Goal: Information Seeking & Learning: Learn about a topic

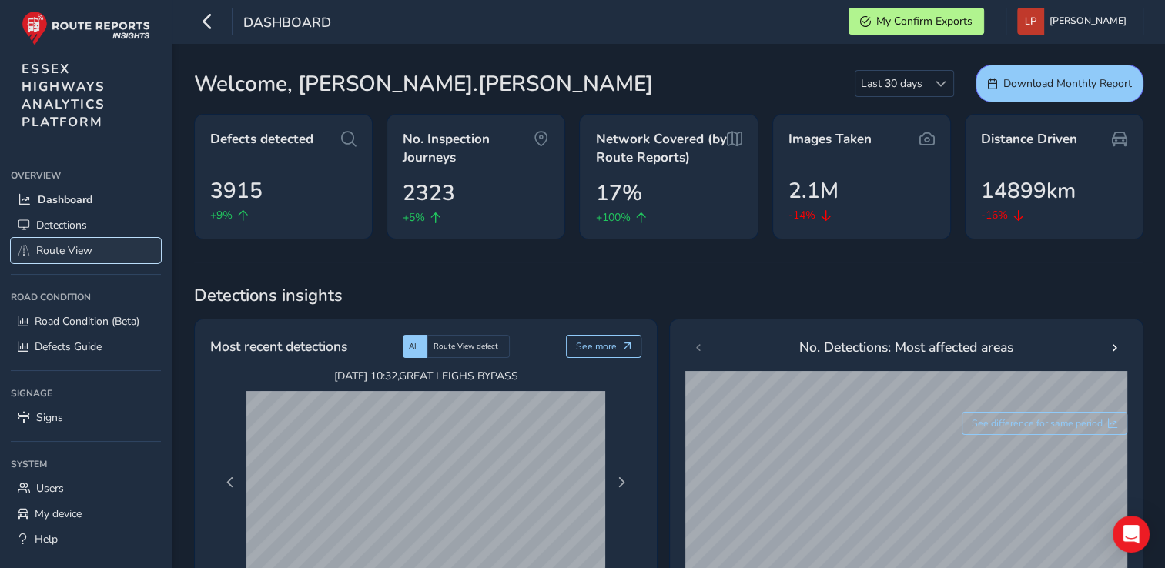
click at [80, 248] on span "Route View" at bounding box center [64, 250] width 56 height 15
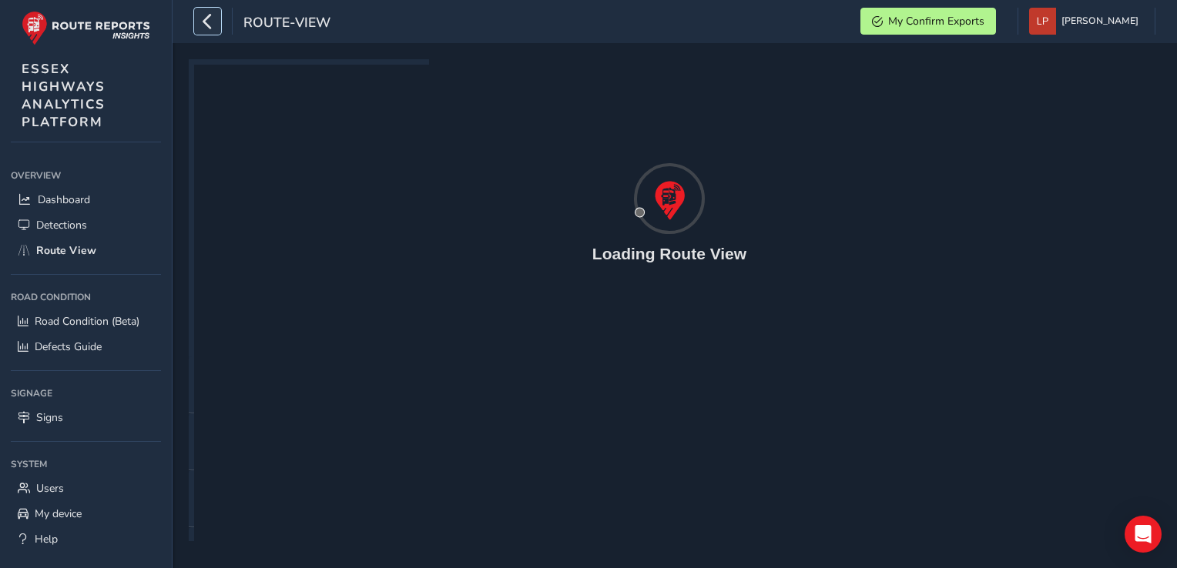
click at [215, 16] on icon "button" at bounding box center [208, 21] width 16 height 27
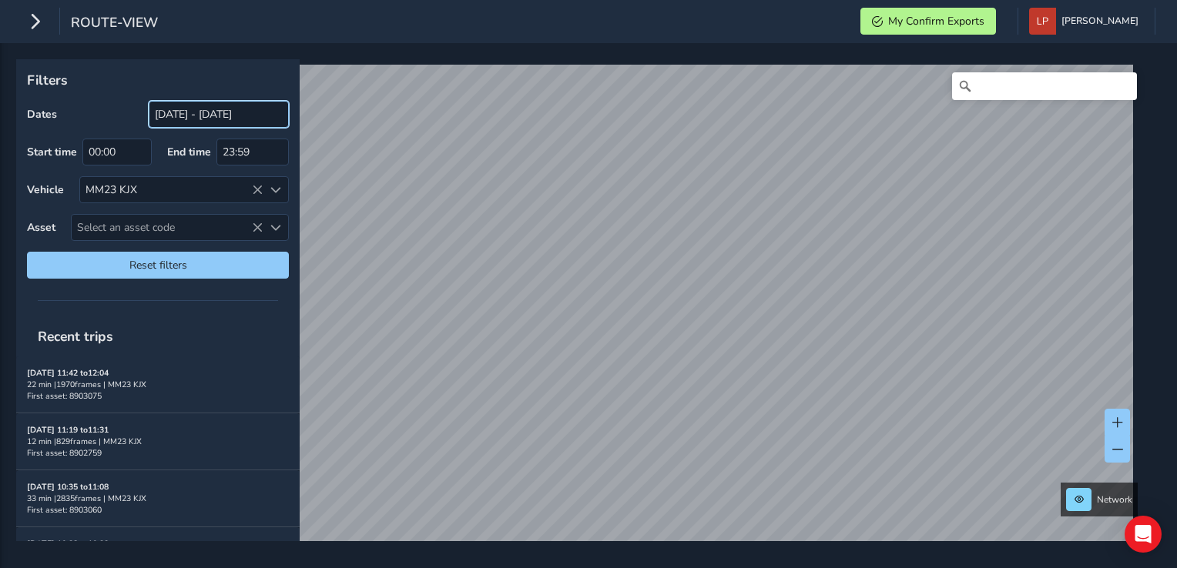
click at [218, 114] on input "[DATE] - [DATE]" at bounding box center [219, 114] width 140 height 27
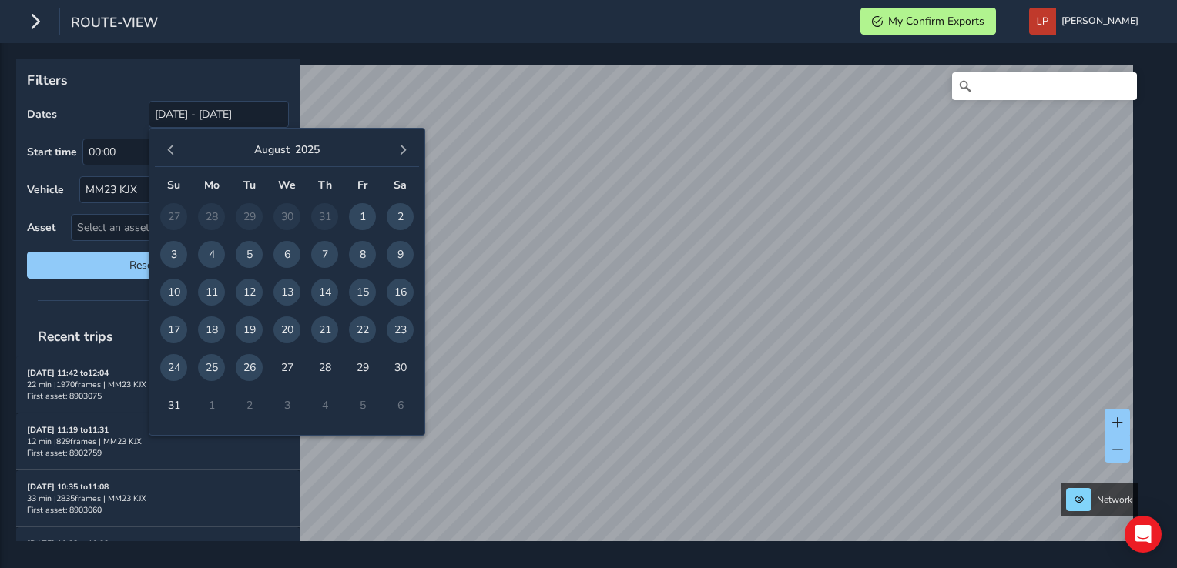
click at [247, 361] on span "26" at bounding box center [249, 367] width 27 height 27
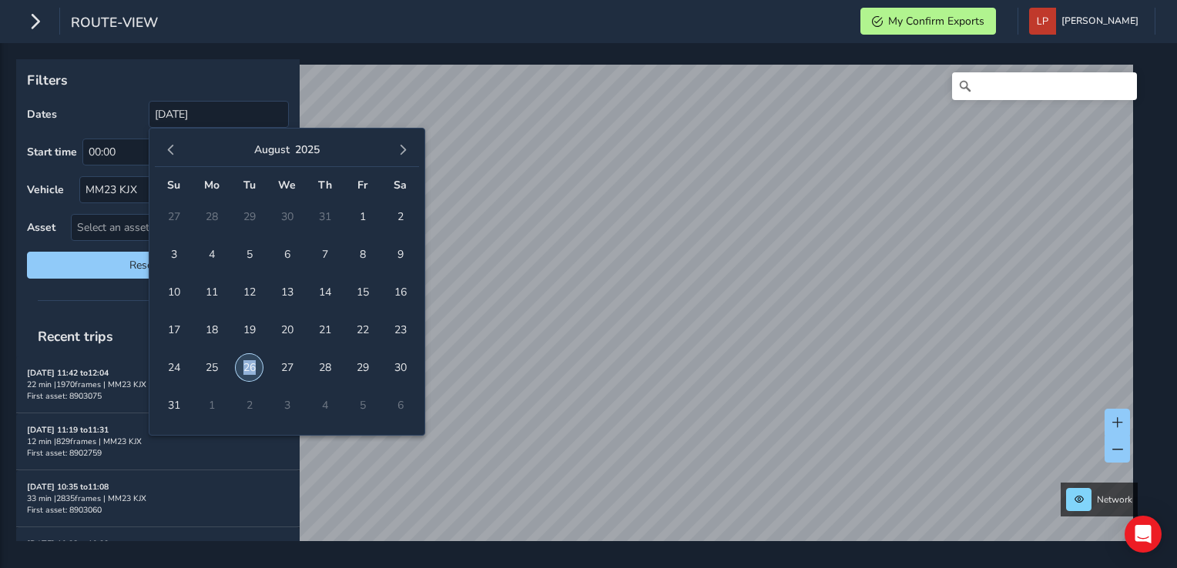
click at [247, 361] on span "26" at bounding box center [249, 367] width 27 height 27
type input "[DATE] - [DATE]"
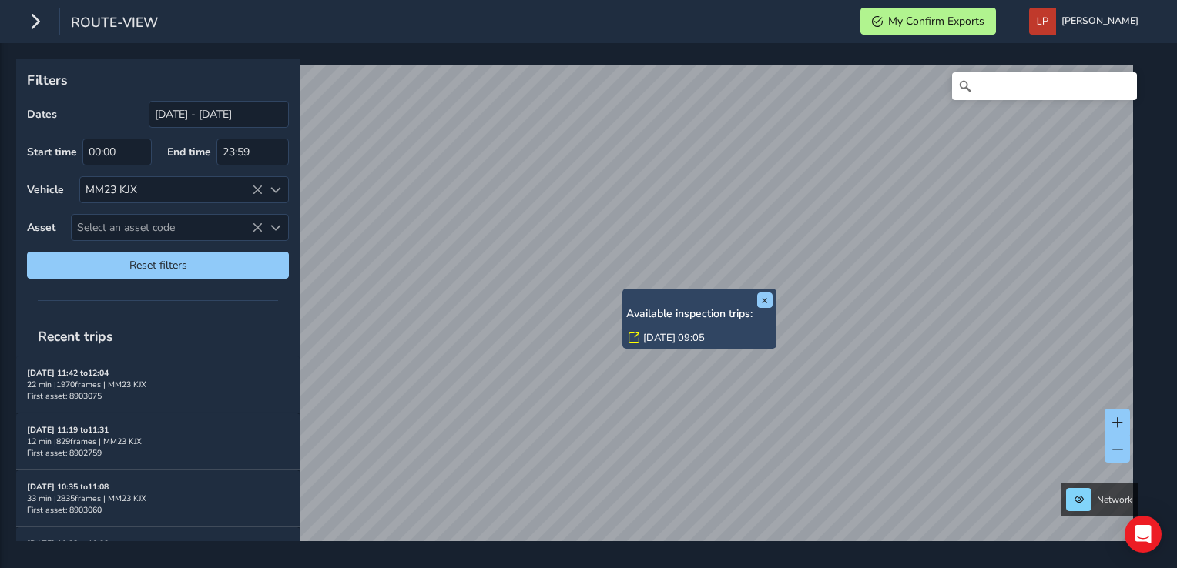
click at [649, 338] on link "[DATE] 09:05" at bounding box center [674, 338] width 62 height 14
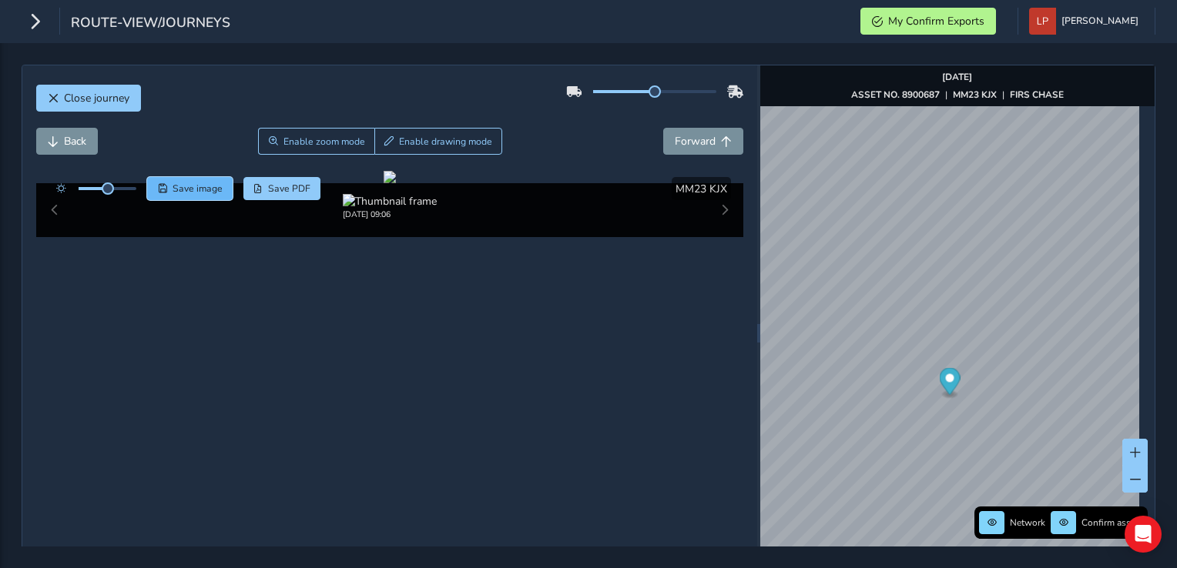
click at [174, 178] on button "Save image" at bounding box center [190, 188] width 86 height 23
click at [396, 183] on div at bounding box center [390, 177] width 12 height 12
drag, startPoint x: 109, startPoint y: 191, endPoint x: 127, endPoint y: 191, distance: 18.5
click at [127, 191] on span at bounding box center [127, 189] width 12 height 12
click at [221, 190] on button "Save image" at bounding box center [190, 188] width 86 height 23
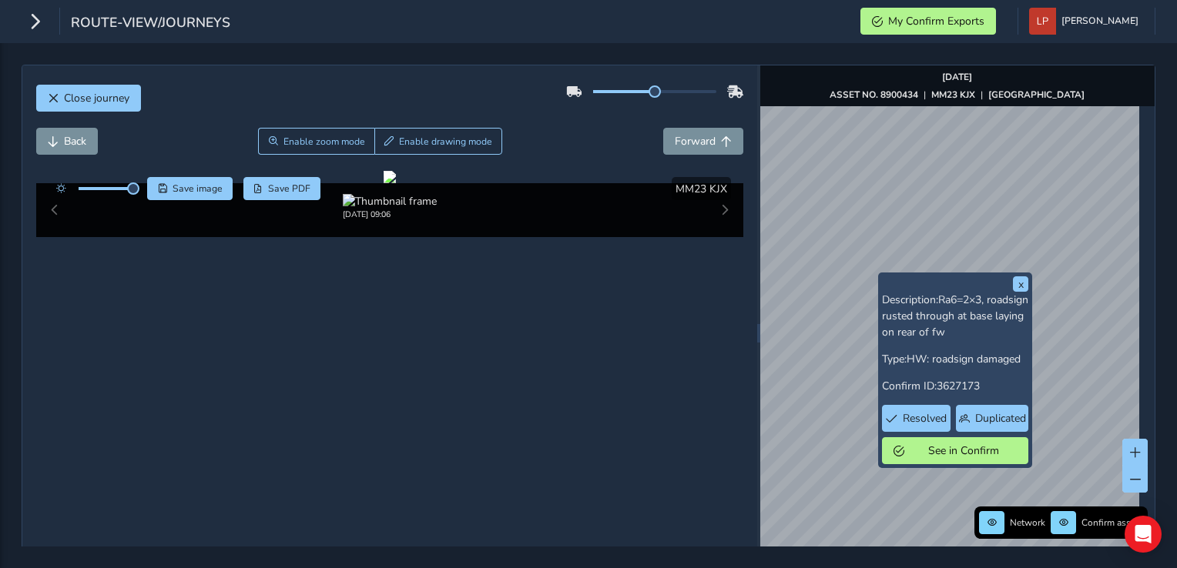
click at [780, 100] on div "x Description: Ra6=2×3, roadsign rusted through at base laying on rear of fw Ty…" at bounding box center [957, 332] width 395 height 535
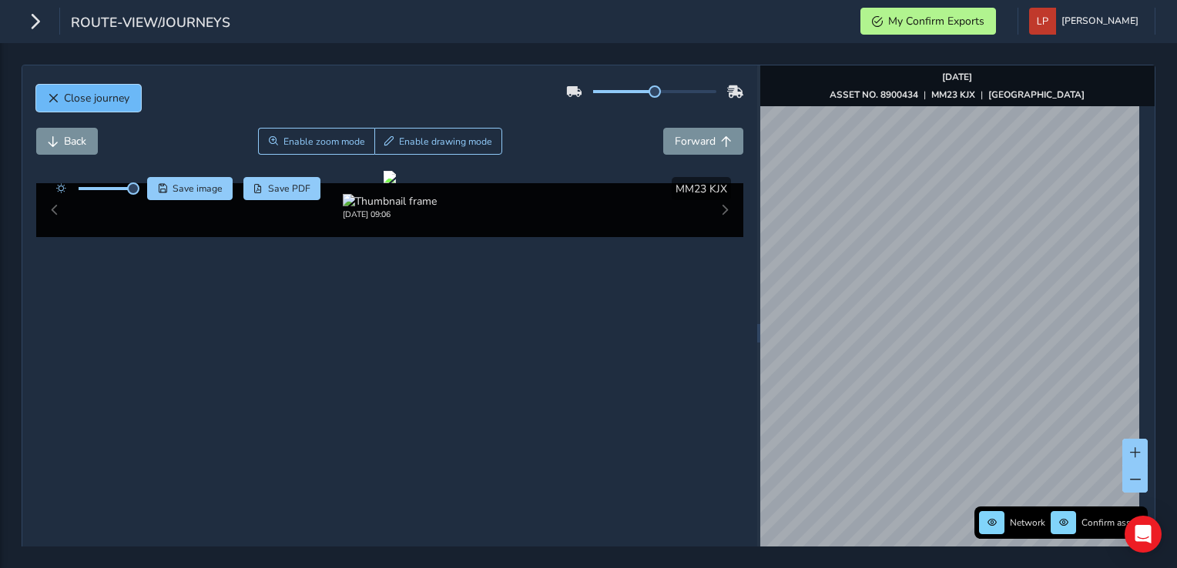
click at [109, 94] on span "Close journey" at bounding box center [96, 98] width 65 height 15
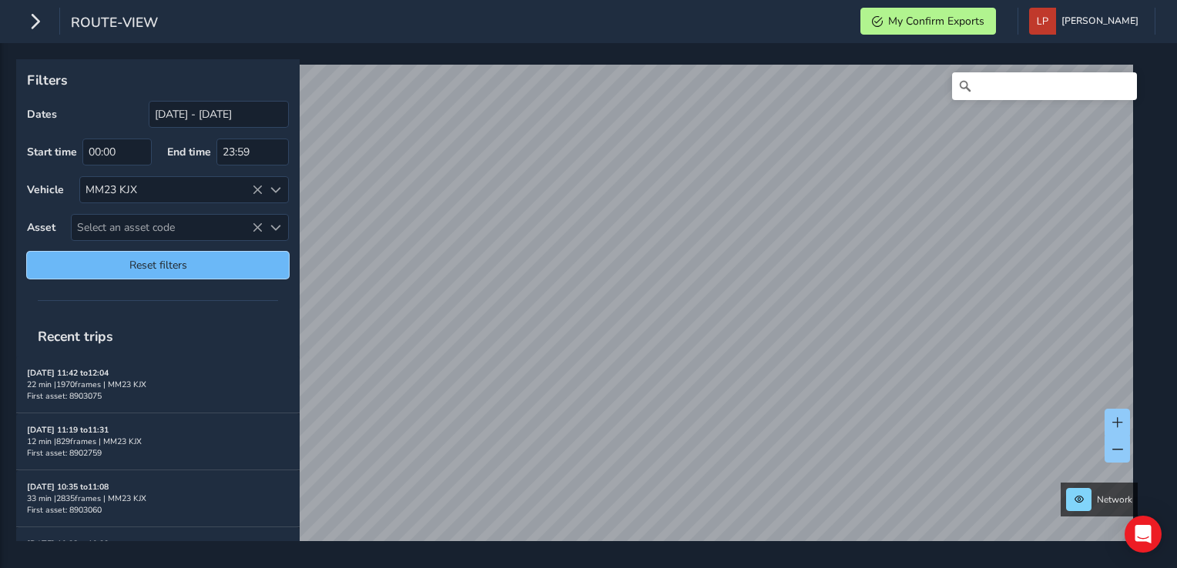
click at [162, 271] on span "Reset filters" at bounding box center [158, 265] width 239 height 15
type input "[DATE] - [DATE]"
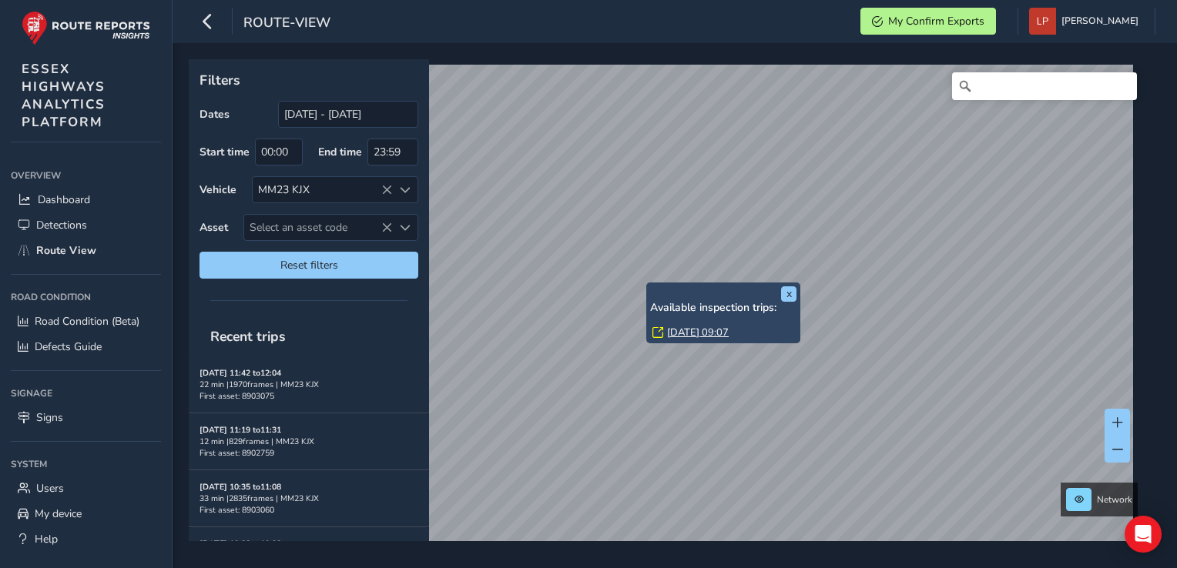
click at [676, 334] on link "[DATE] 09:07" at bounding box center [698, 333] width 62 height 14
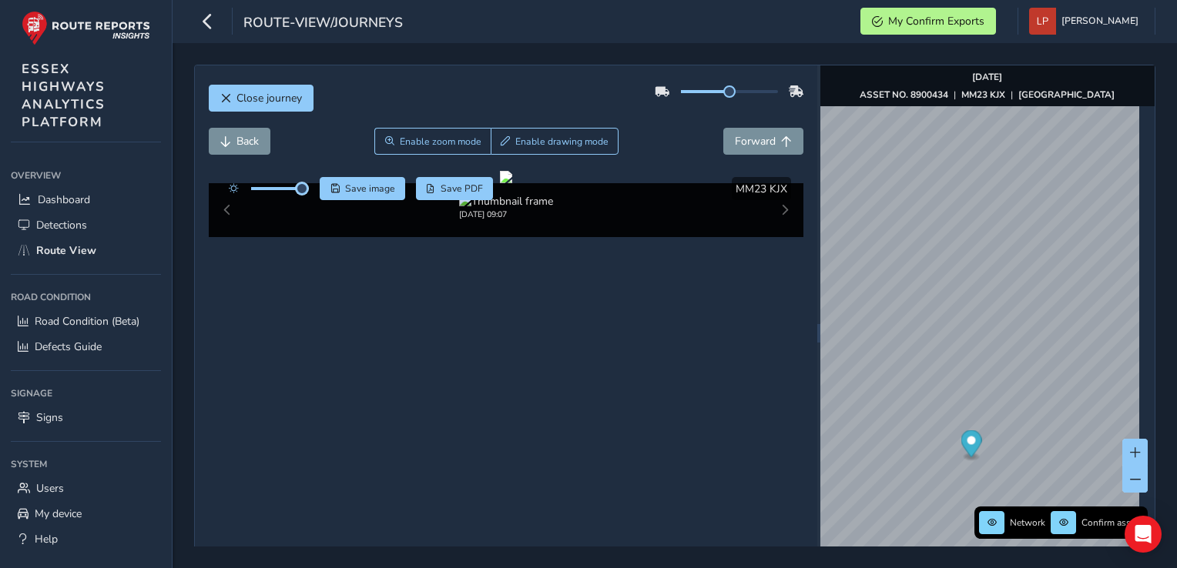
drag, startPoint x: 282, startPoint y: 193, endPoint x: 302, endPoint y: 193, distance: 20.0
click at [302, 193] on span at bounding box center [302, 189] width 12 height 12
click at [213, 25] on icon "button" at bounding box center [208, 21] width 16 height 27
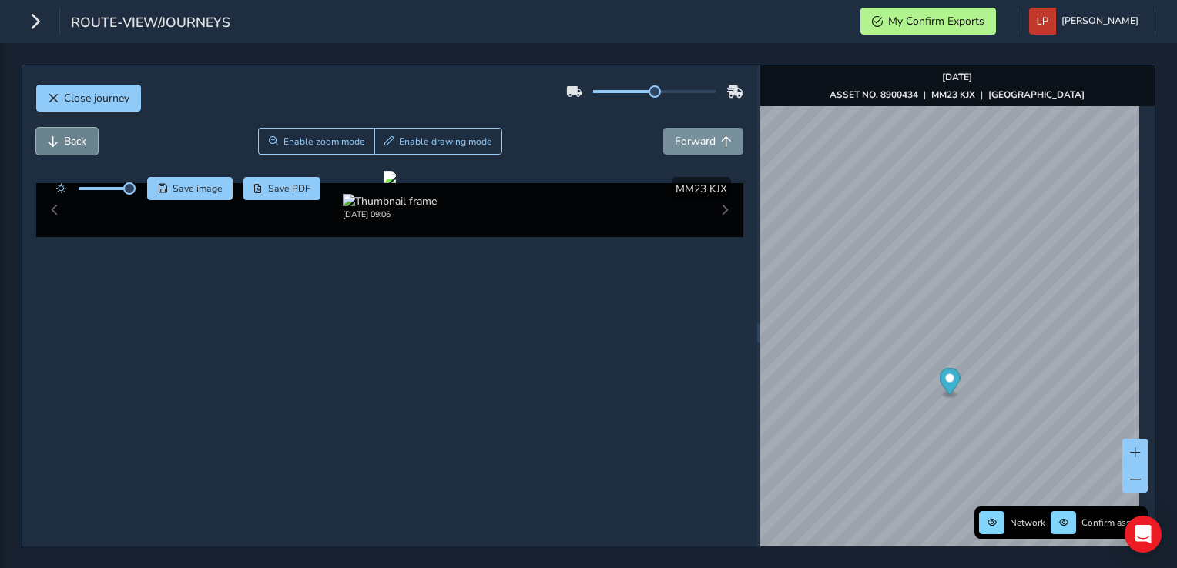
click at [62, 134] on button "Back" at bounding box center [67, 141] width 62 height 27
click at [725, 133] on button "Forward" at bounding box center [703, 141] width 80 height 27
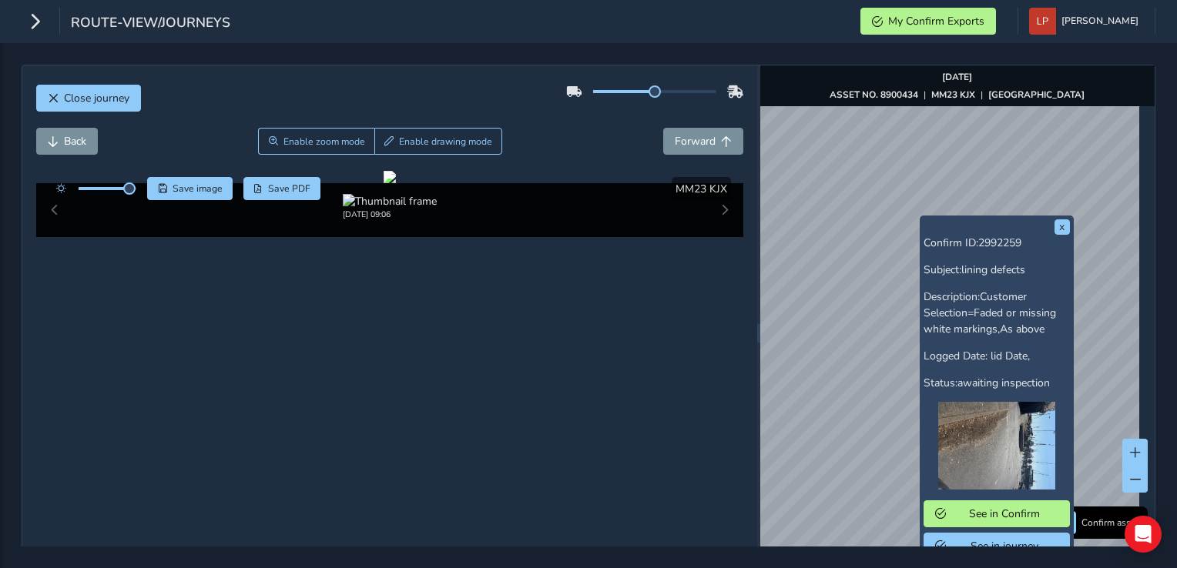
click at [921, 217] on div "x Confirm ID: 2992259 Subject: lining defects Description: Customer Selection=F…" at bounding box center [997, 390] width 154 height 348
click at [997, 512] on span "See in Confirm" at bounding box center [1004, 514] width 107 height 15
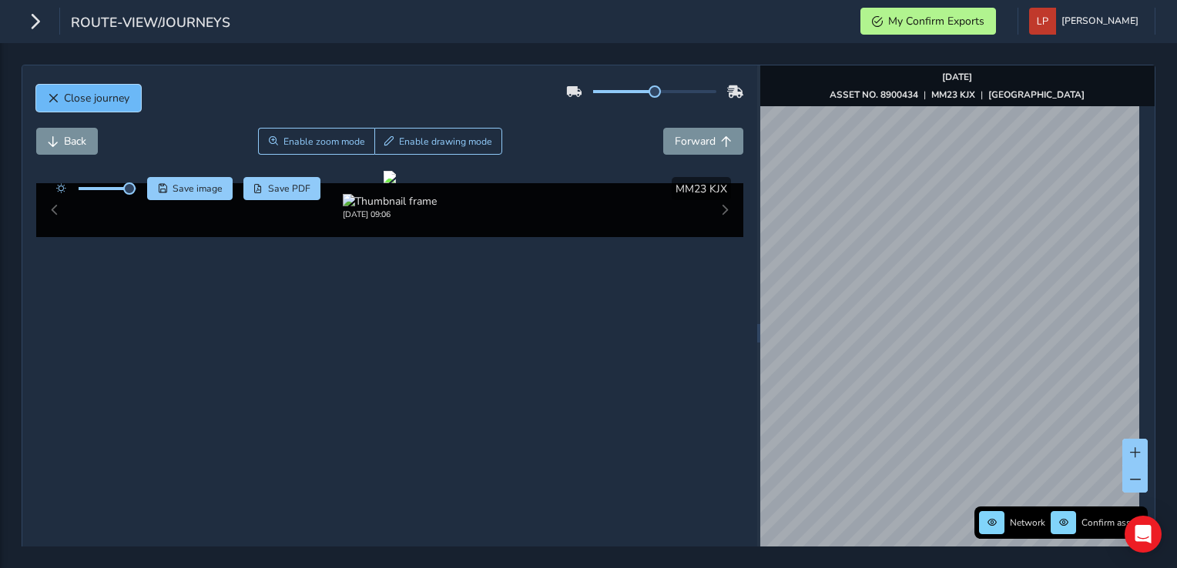
click at [99, 96] on span "Close journey" at bounding box center [96, 98] width 65 height 15
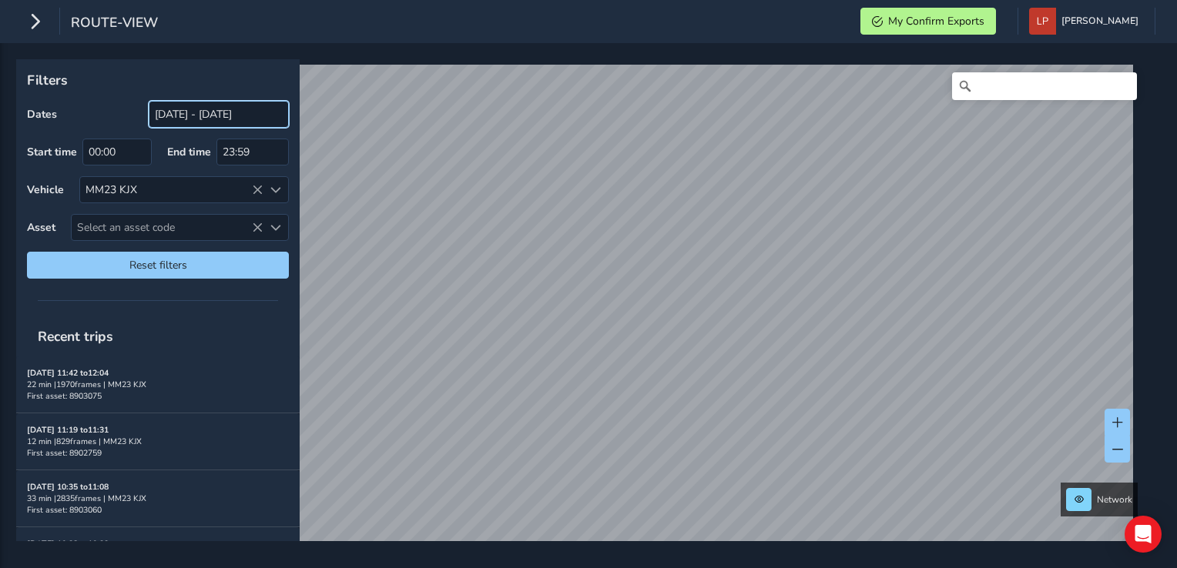
click at [213, 113] on input "[DATE] - [DATE]" at bounding box center [219, 114] width 140 height 27
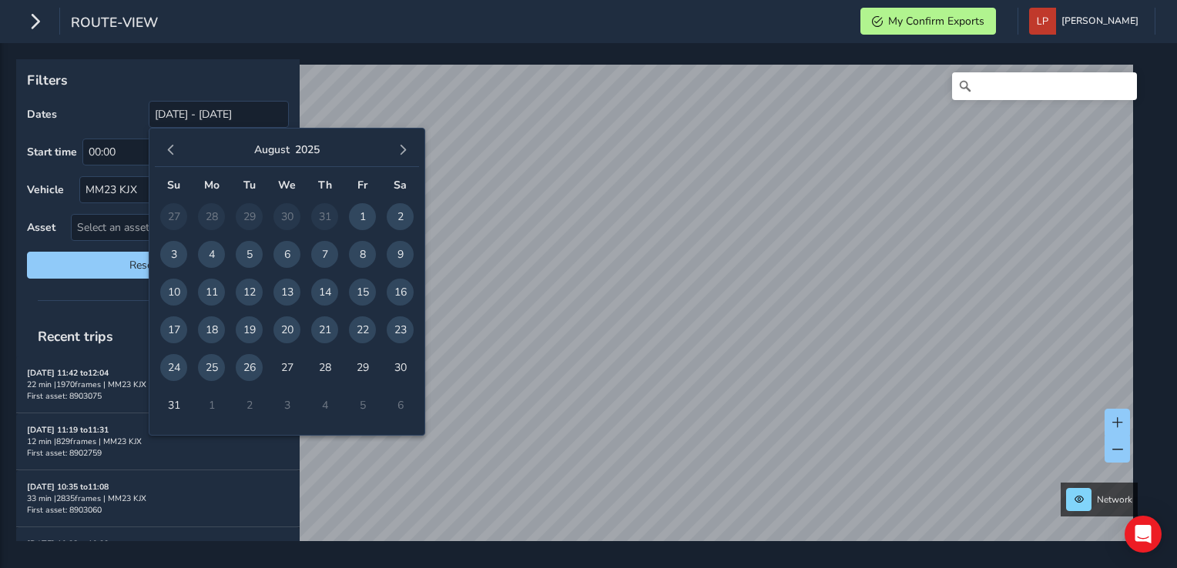
click at [242, 362] on span "26" at bounding box center [249, 367] width 27 height 27
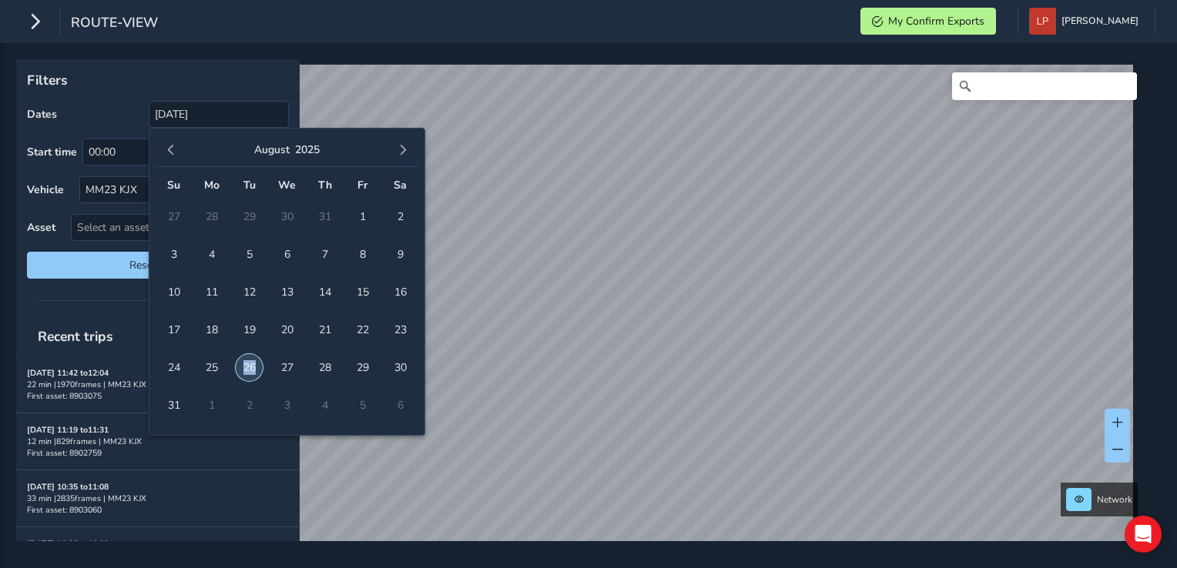
click at [242, 362] on span "26" at bounding box center [249, 367] width 27 height 27
type input "[DATE] - [DATE]"
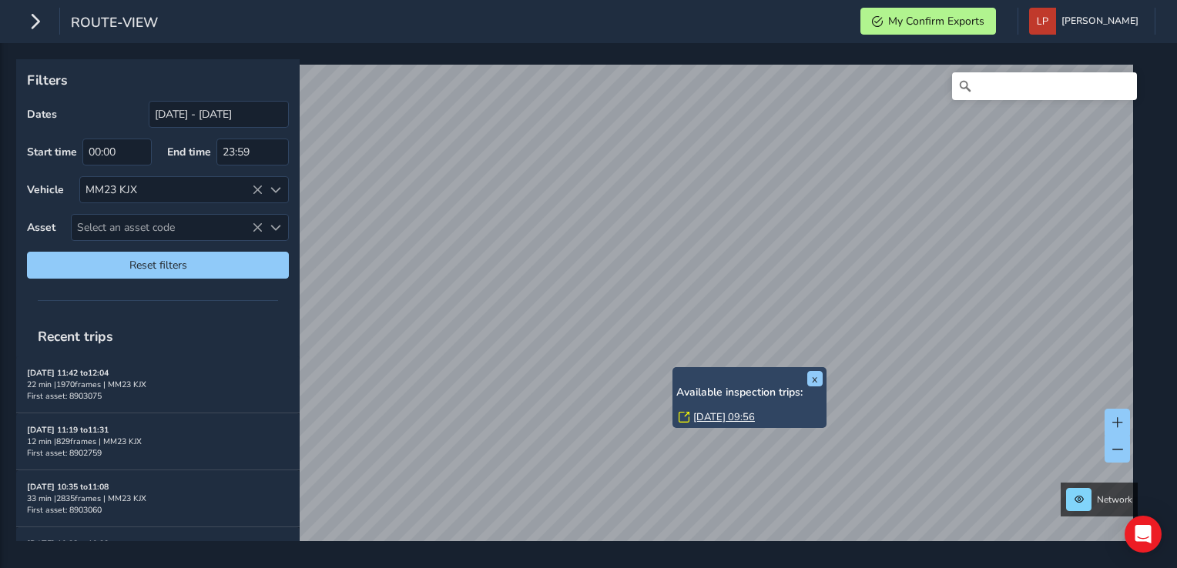
click at [697, 411] on link "Tue, 26 Aug, 09:56" at bounding box center [724, 418] width 62 height 14
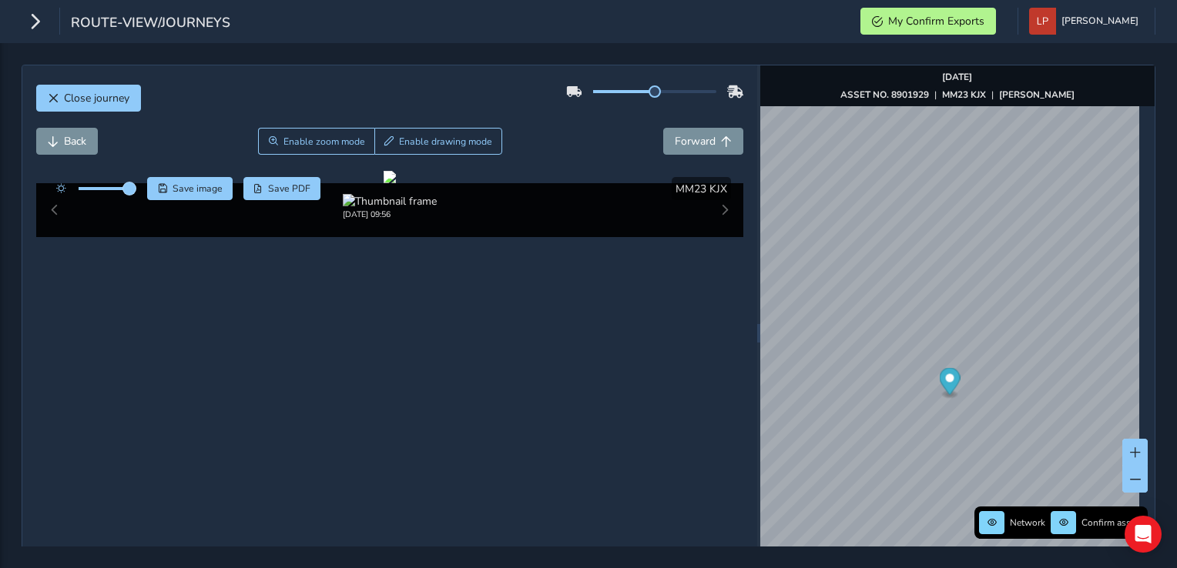
drag, startPoint x: 108, startPoint y: 189, endPoint x: 130, endPoint y: 192, distance: 22.5
click at [130, 192] on span at bounding box center [129, 189] width 12 height 12
click at [200, 183] on span "Save image" at bounding box center [198, 189] width 50 height 12
click at [96, 86] on button "Close journey" at bounding box center [88, 98] width 105 height 27
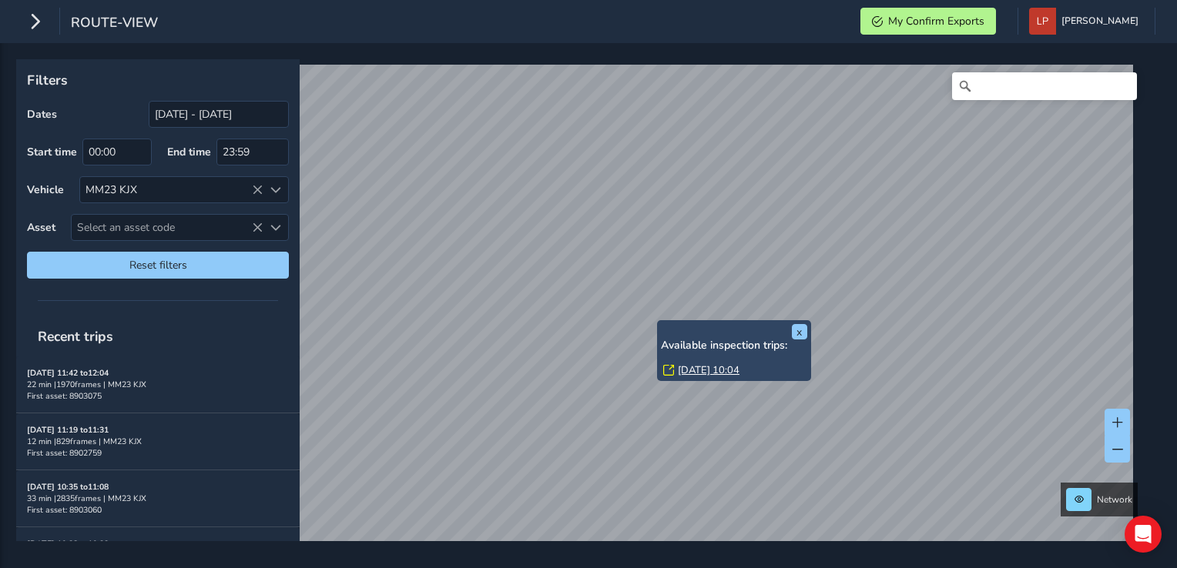
click at [687, 364] on link "Tue, 26 Aug, 10:04" at bounding box center [709, 371] width 62 height 14
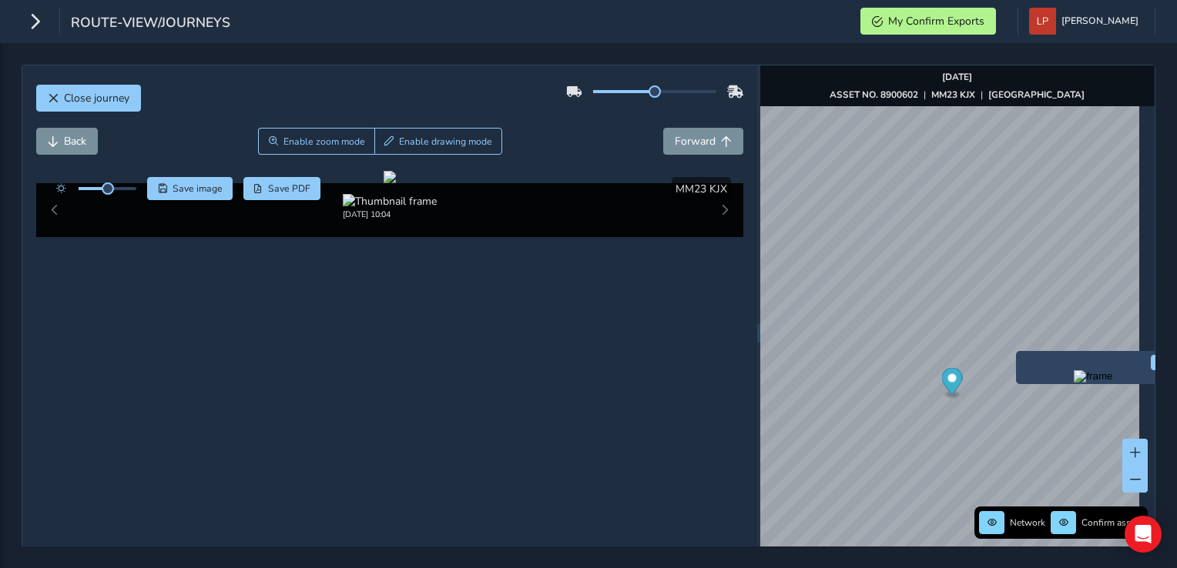
click at [1074, 383] on img "Preview frame" at bounding box center [1093, 377] width 39 height 12
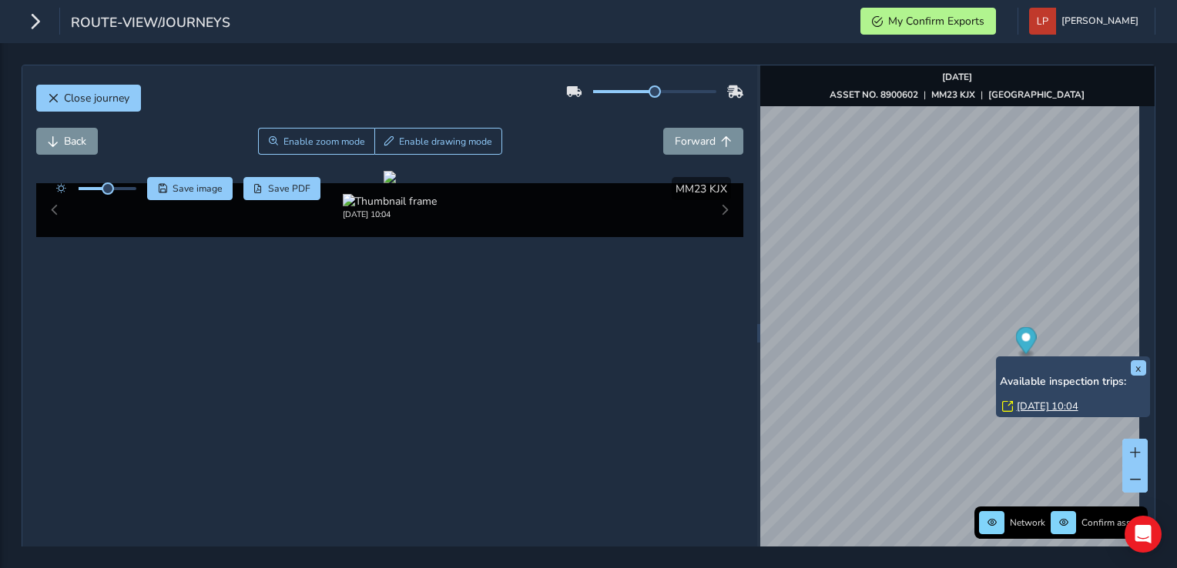
click at [1017, 400] on link "Tue, 26 Aug, 10:04" at bounding box center [1048, 407] width 62 height 14
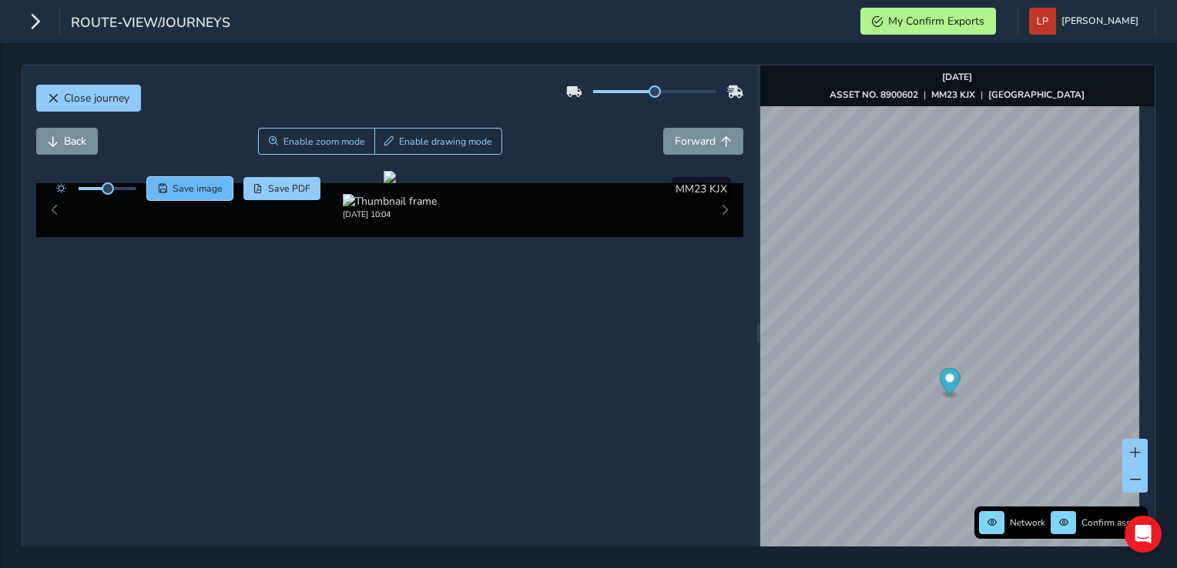
click at [173, 180] on button "Save image" at bounding box center [190, 188] width 86 height 23
click at [84, 96] on span "Close journey" at bounding box center [96, 98] width 65 height 15
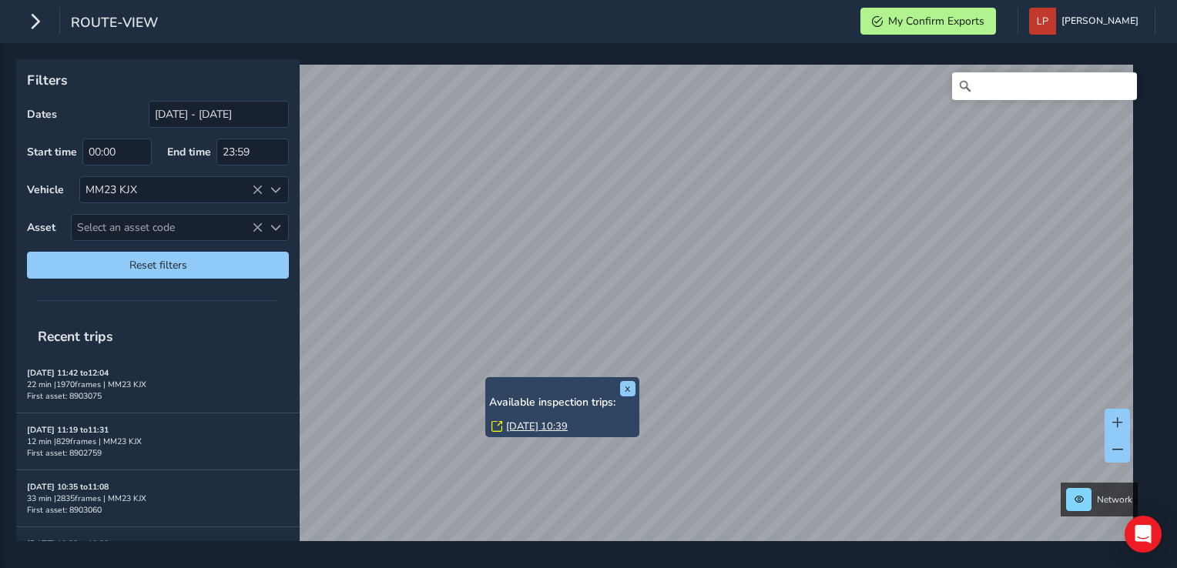
click at [513, 431] on link "Tue, 26 Aug, 10:39" at bounding box center [537, 427] width 62 height 14
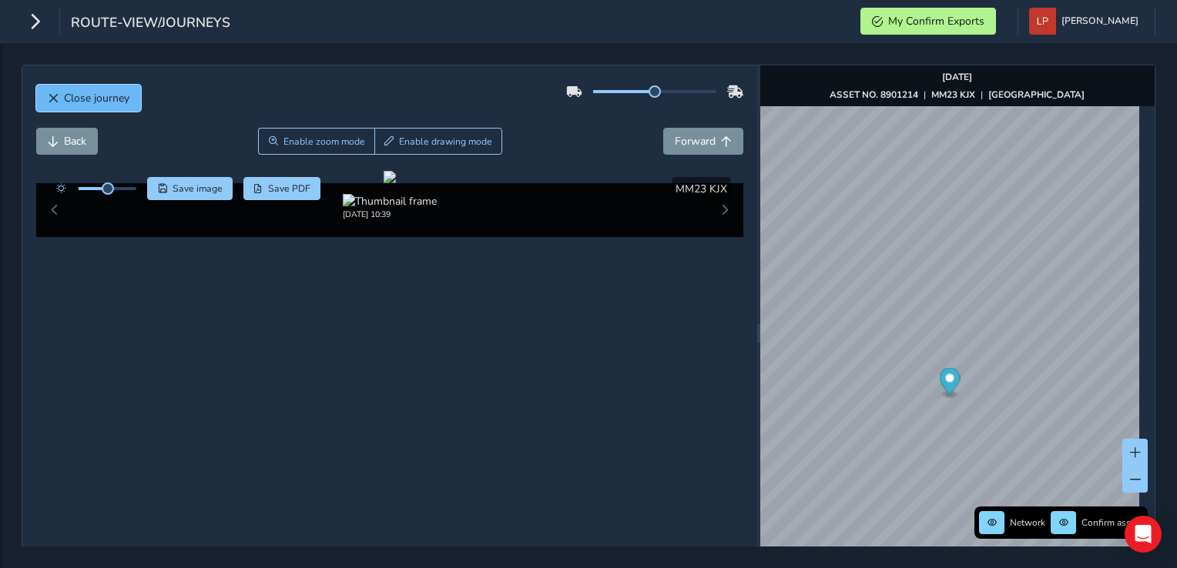
click at [65, 99] on span "Close journey" at bounding box center [96, 98] width 65 height 15
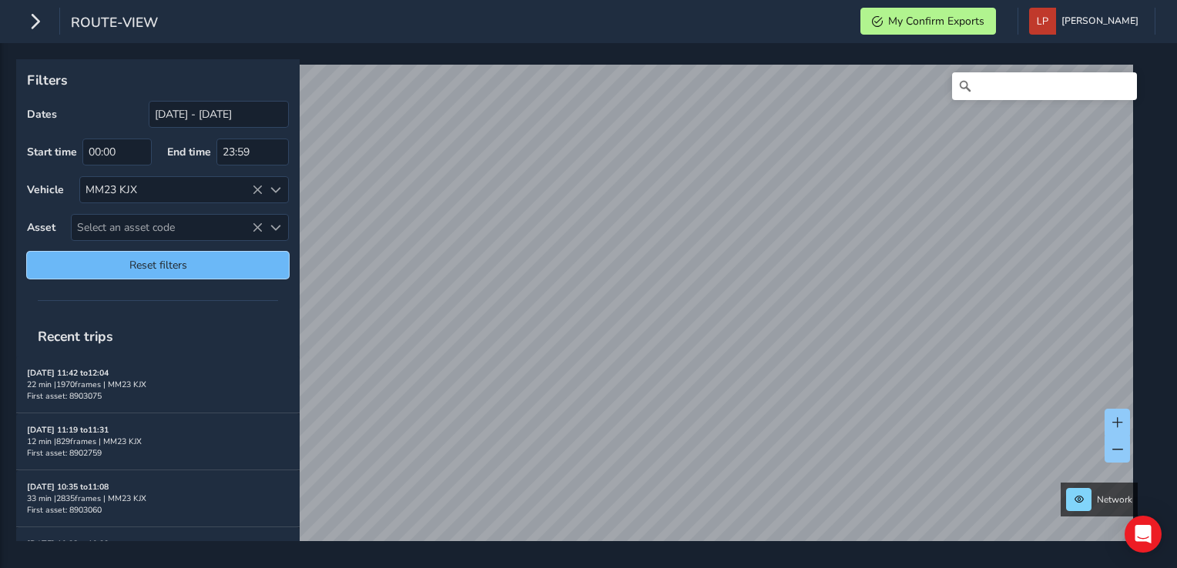
click at [147, 273] on button "Reset filters" at bounding box center [158, 265] width 262 height 27
type input "[DATE] - [DATE]"
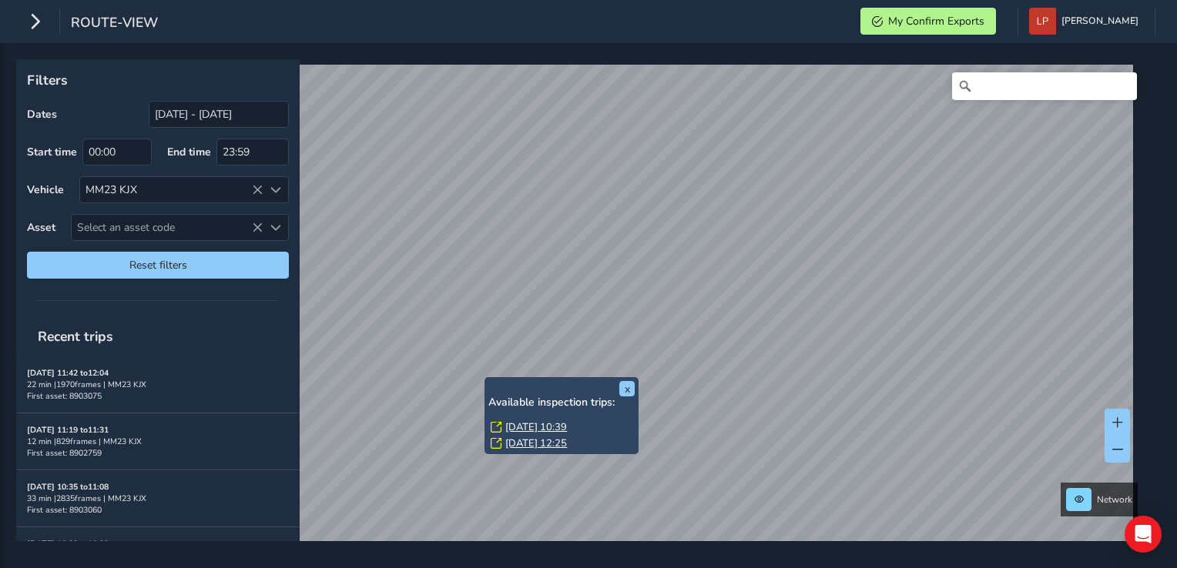
click at [520, 443] on link "Tue, 19 Aug, 12:25" at bounding box center [536, 444] width 62 height 14
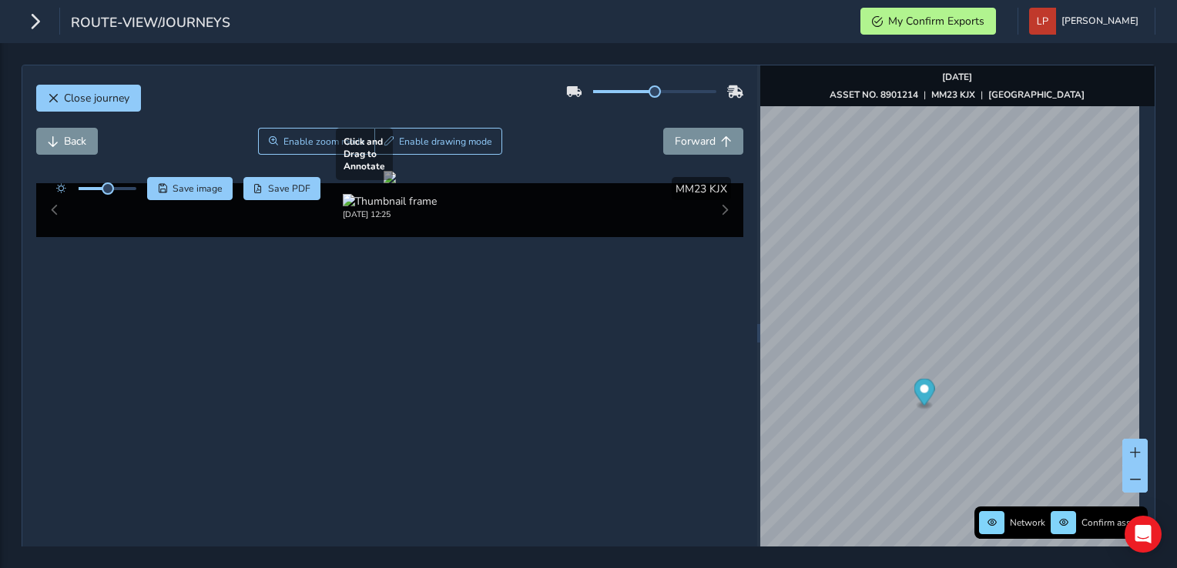
scroll to position [112, 0]
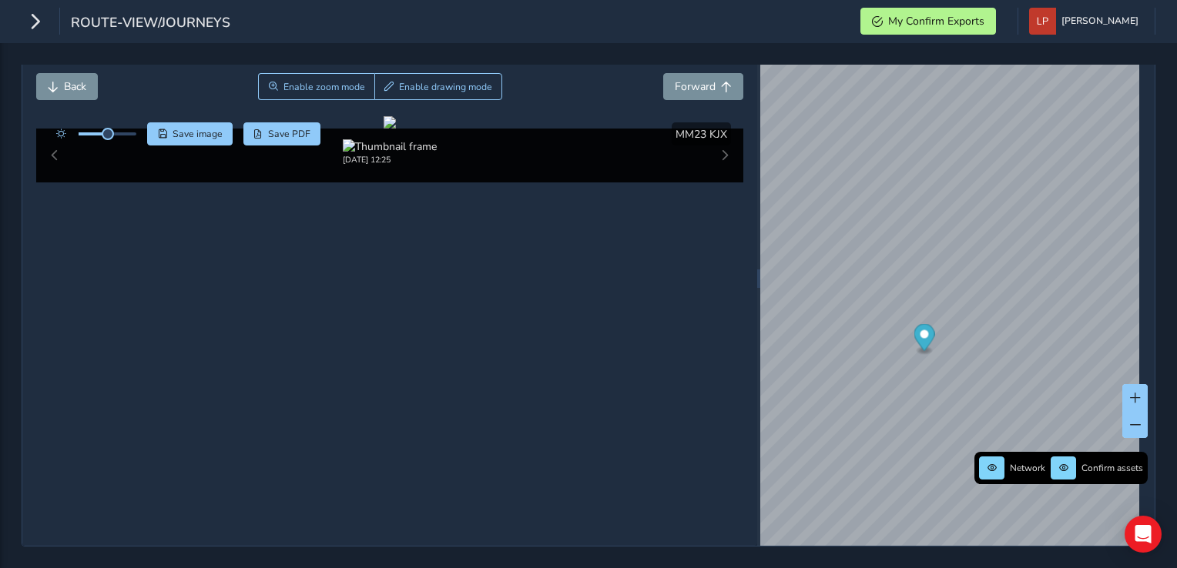
click at [53, 183] on div "Aug 19 2025, 12:25" at bounding box center [390, 156] width 708 height 54
click at [720, 183] on div "Aug 19 2025, 12:25" at bounding box center [390, 156] width 708 height 54
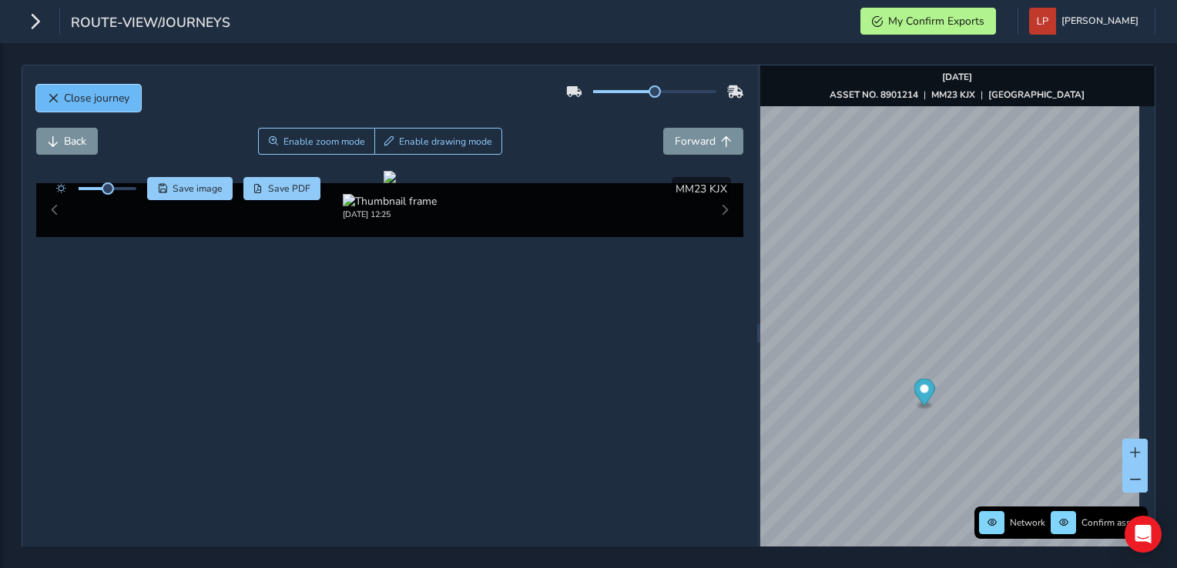
click at [107, 100] on span "Close journey" at bounding box center [96, 98] width 65 height 15
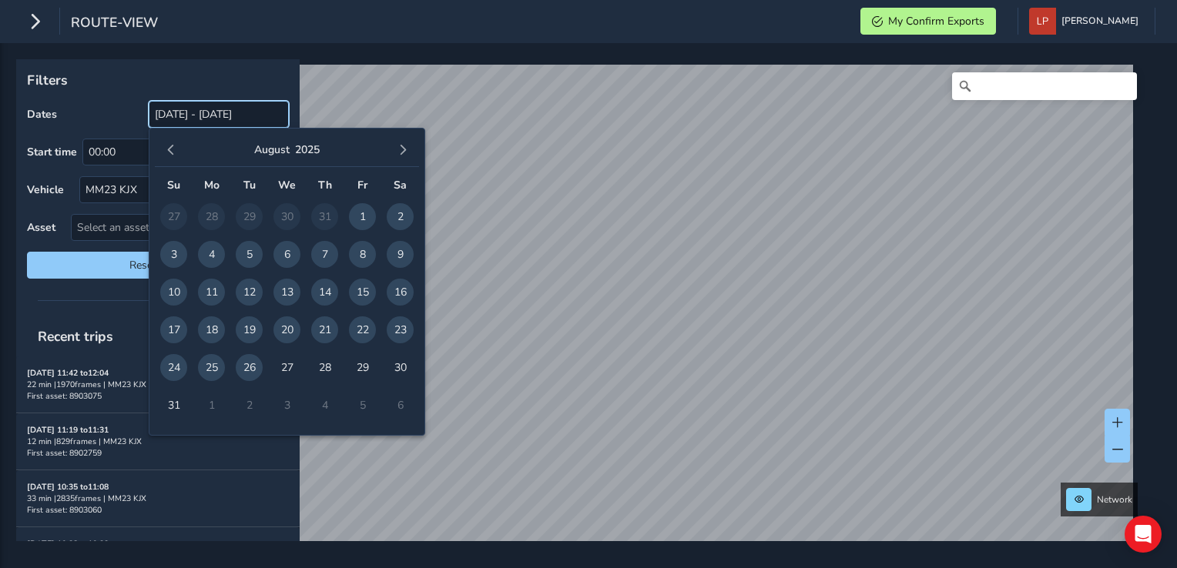
click at [186, 116] on input "[DATE] - [DATE]" at bounding box center [219, 114] width 140 height 27
click at [240, 368] on span "26" at bounding box center [249, 367] width 27 height 27
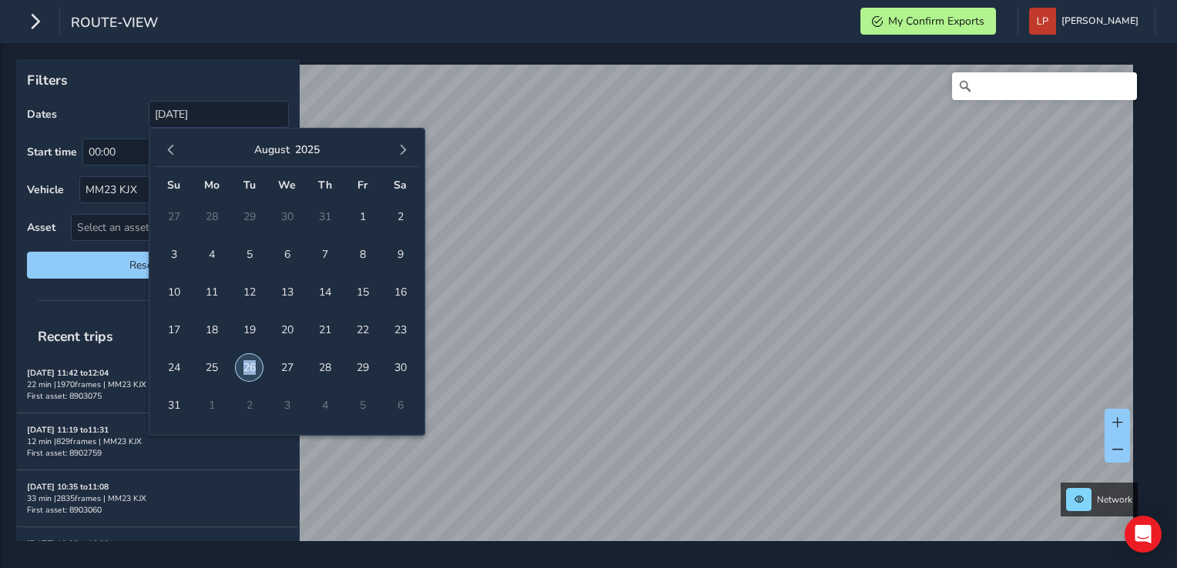
click at [240, 368] on span "26" at bounding box center [249, 367] width 27 height 27
type input "[DATE] - [DATE]"
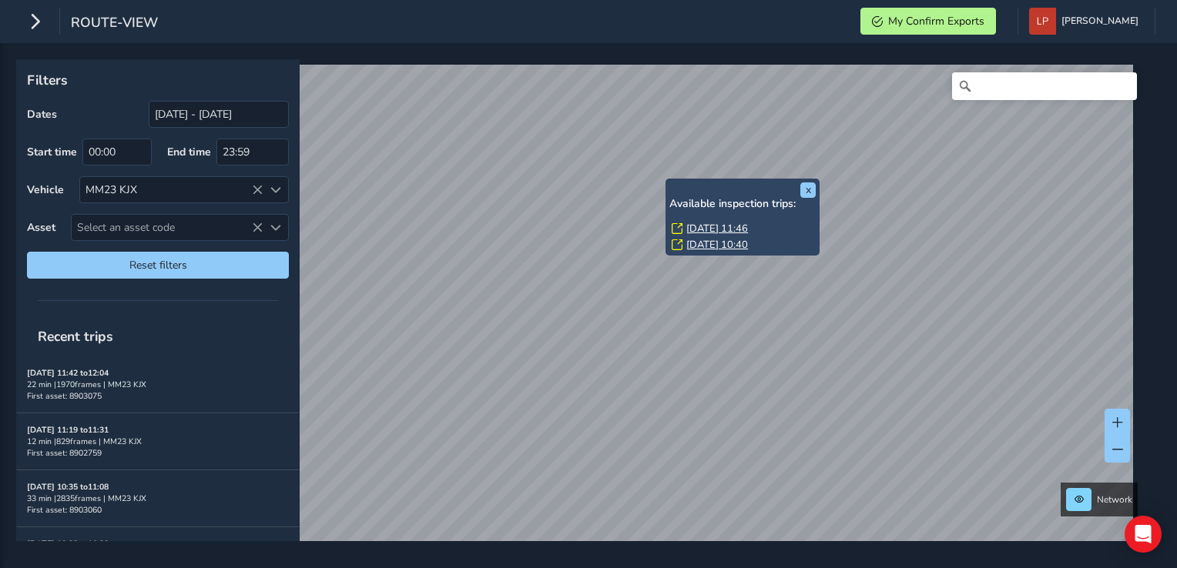
click at [700, 242] on link "Tue, 26 Aug, 10:40" at bounding box center [717, 245] width 62 height 14
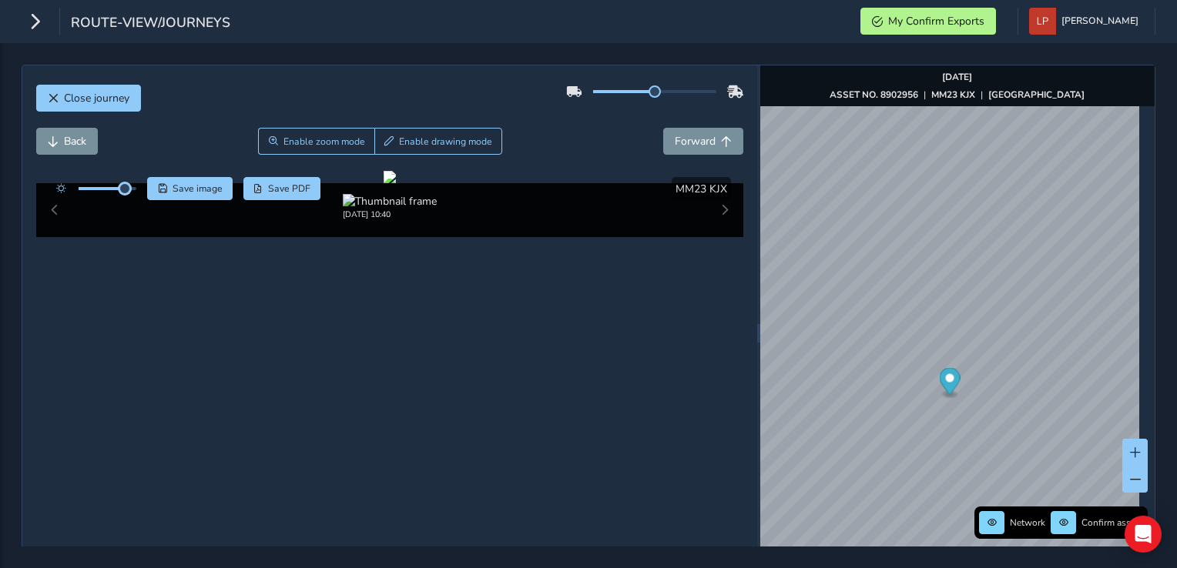
drag, startPoint x: 105, startPoint y: 193, endPoint x: 125, endPoint y: 195, distance: 20.2
click at [125, 195] on div at bounding box center [93, 188] width 89 height 23
